Goal: Information Seeking & Learning: Learn about a topic

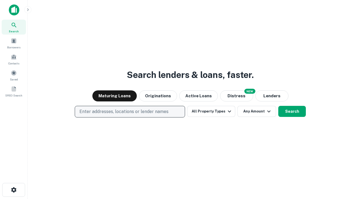
click at [130, 112] on p "Enter addresses, locations or lender names" at bounding box center [124, 111] width 89 height 7
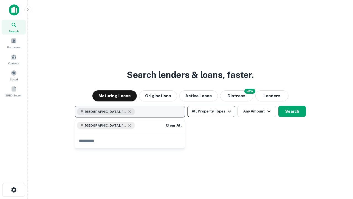
click at [212, 111] on button "All Property Types" at bounding box center [211, 111] width 48 height 11
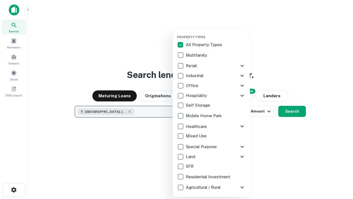
click at [216, 33] on button "button" at bounding box center [215, 33] width 77 height 0
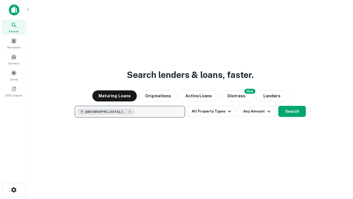
scroll to position [9, 0]
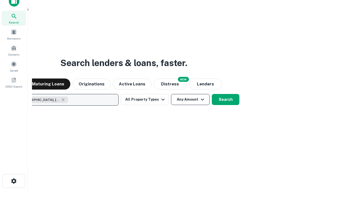
click at [171, 94] on button "Any Amount" at bounding box center [190, 99] width 39 height 11
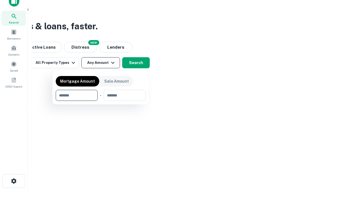
type input "*******"
click at [101, 101] on button "button" at bounding box center [101, 101] width 90 height 0
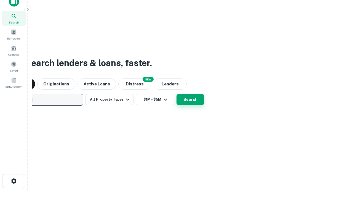
click at [177, 94] on button "Search" at bounding box center [191, 99] width 28 height 11
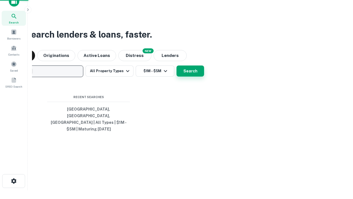
scroll to position [18, 156]
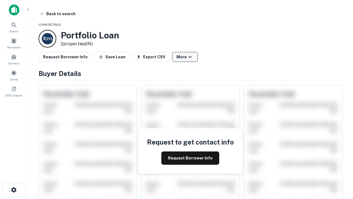
click at [185, 57] on button "More" at bounding box center [185, 57] width 26 height 10
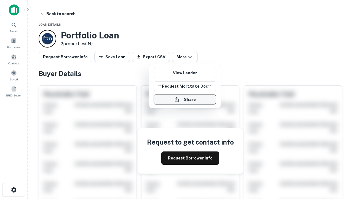
click at [185, 99] on button "Share" at bounding box center [185, 99] width 63 height 10
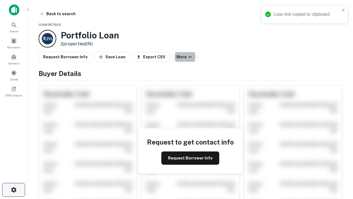
click at [14, 190] on icon "button" at bounding box center [13, 189] width 7 height 7
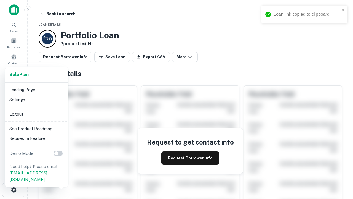
click at [36, 114] on li "Logout" at bounding box center [36, 114] width 59 height 10
